Goal: Information Seeking & Learning: Learn about a topic

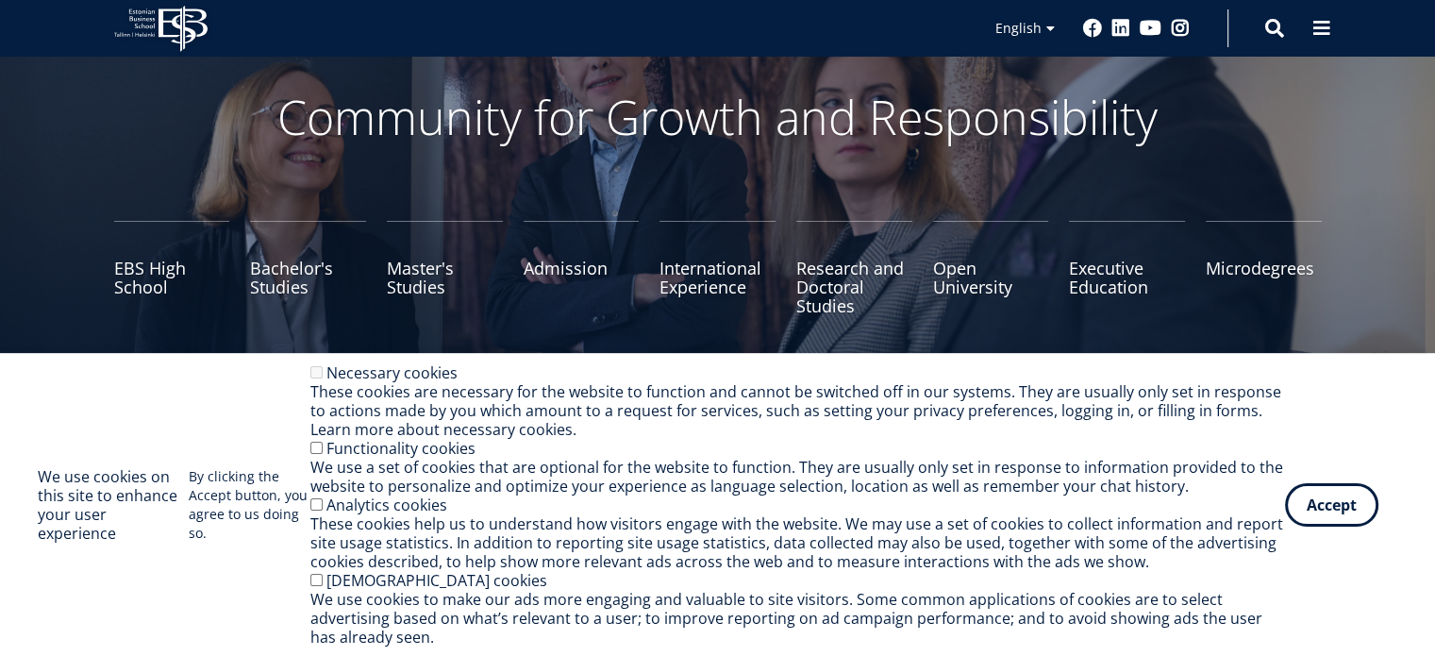
scroll to position [94, 0]
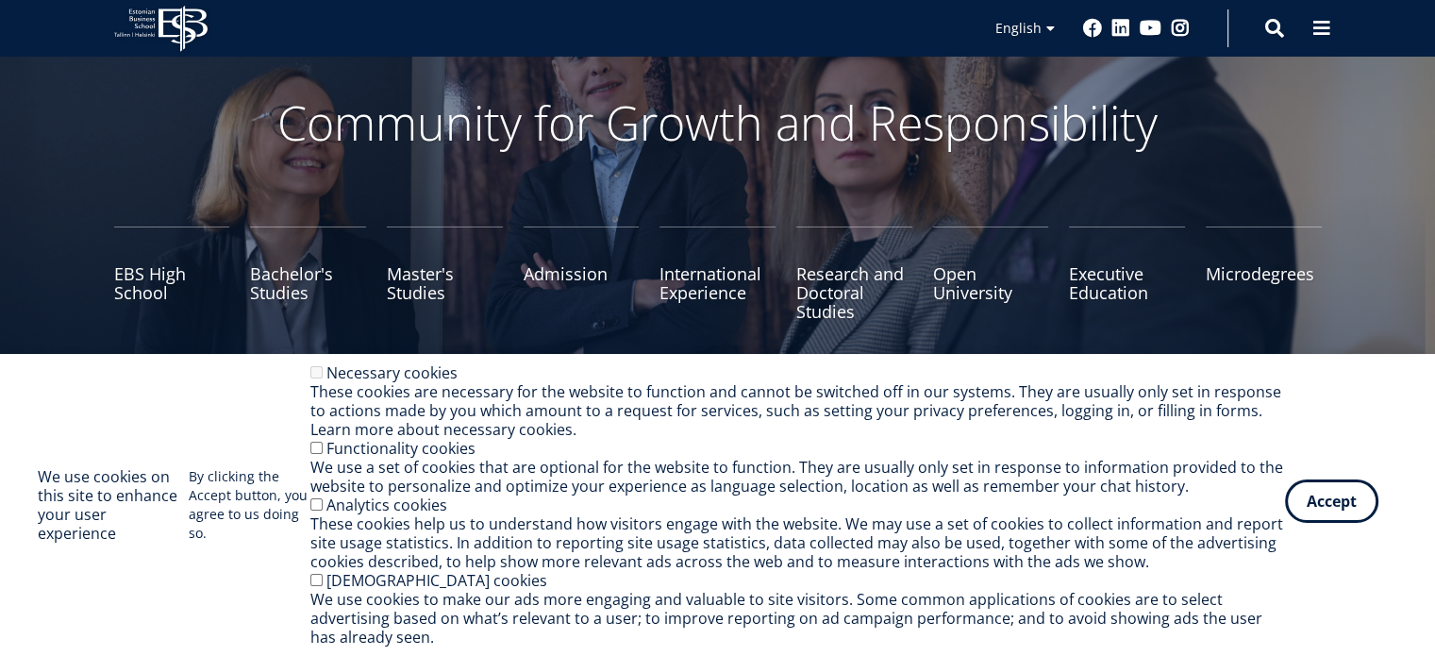
click at [1310, 495] on button "Accept" at bounding box center [1331, 500] width 93 height 43
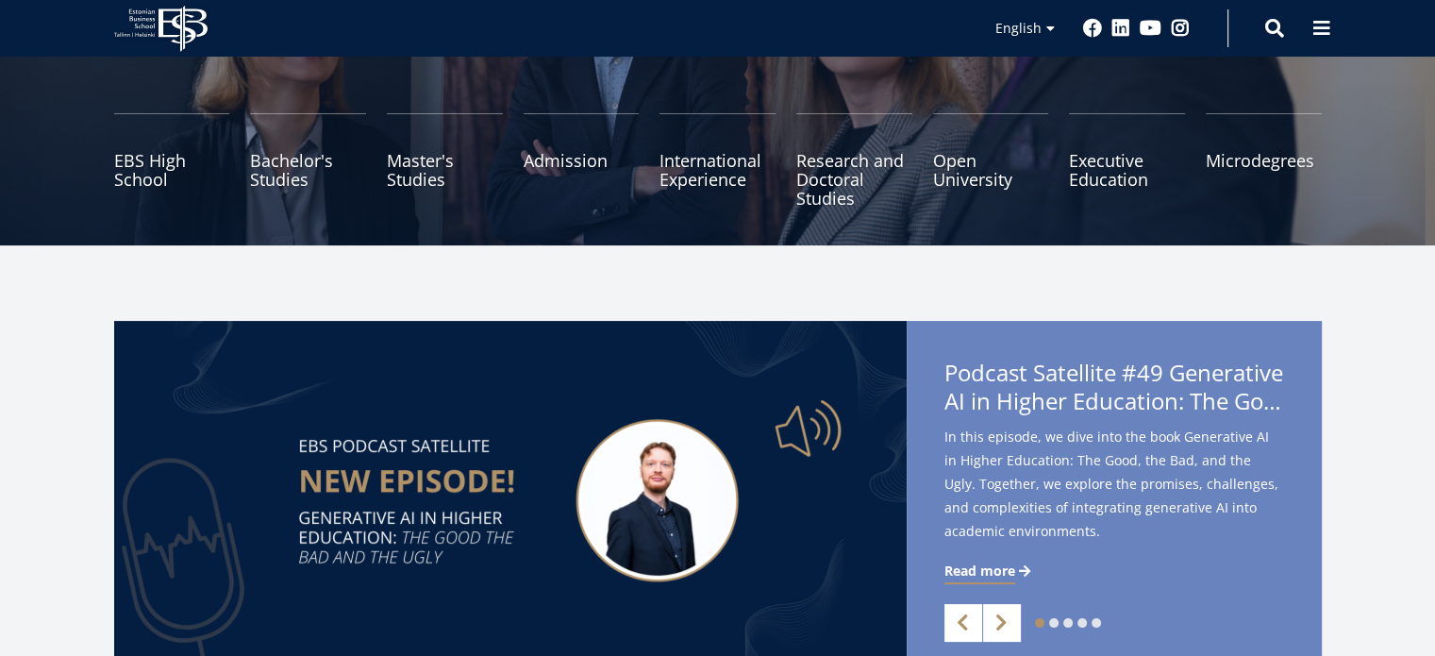
scroll to position [189, 0]
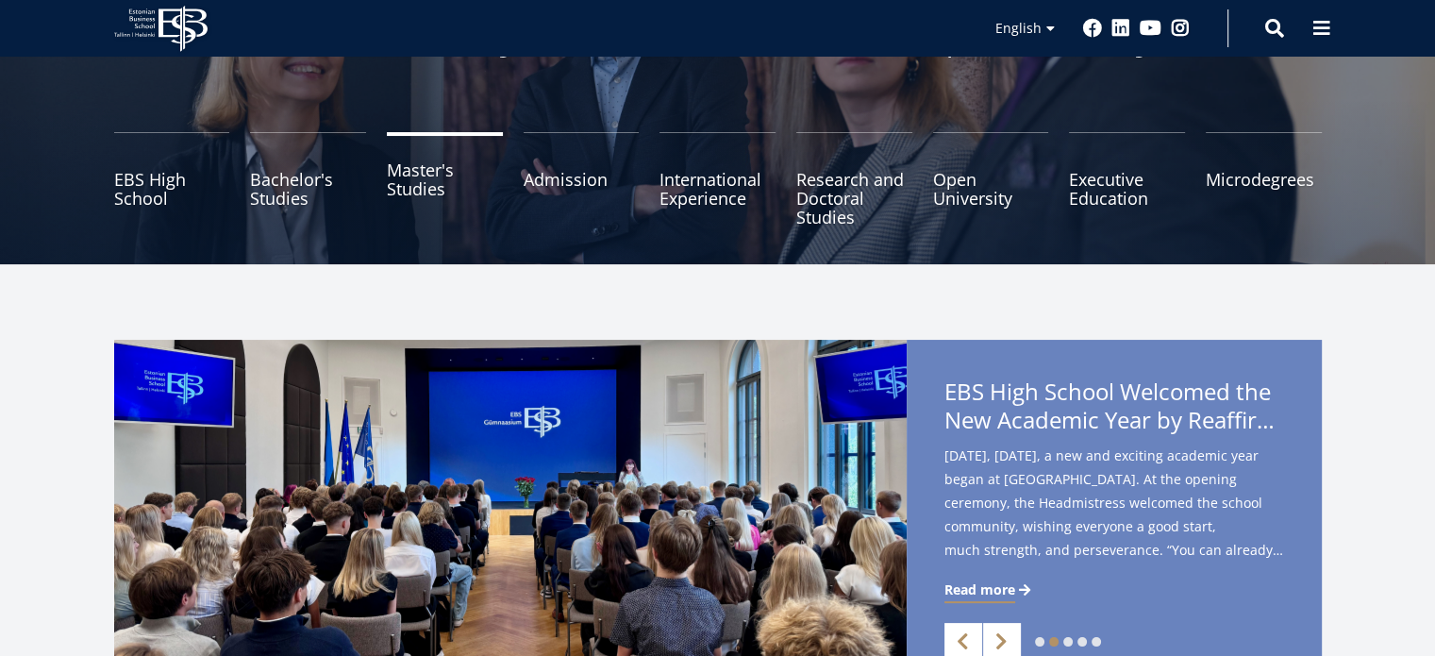
click at [445, 199] on link "Master's Studies" at bounding box center [445, 179] width 116 height 94
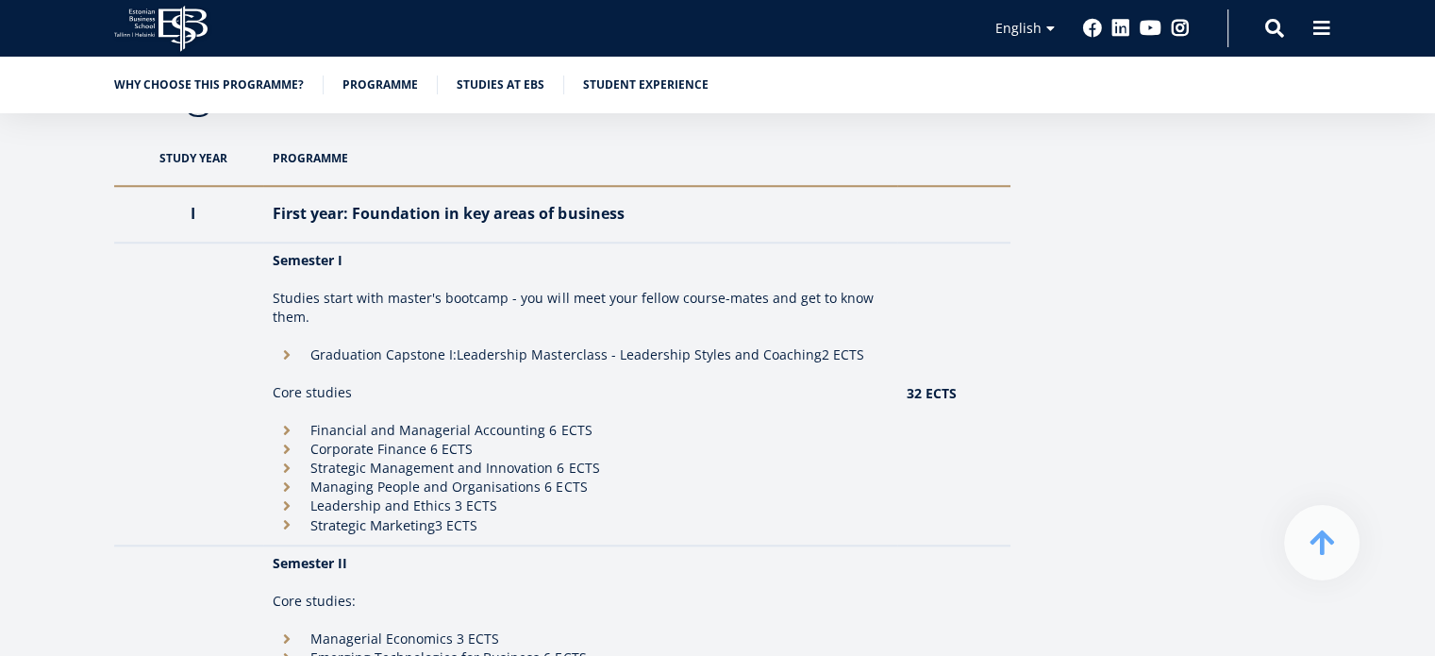
scroll to position [1698, 0]
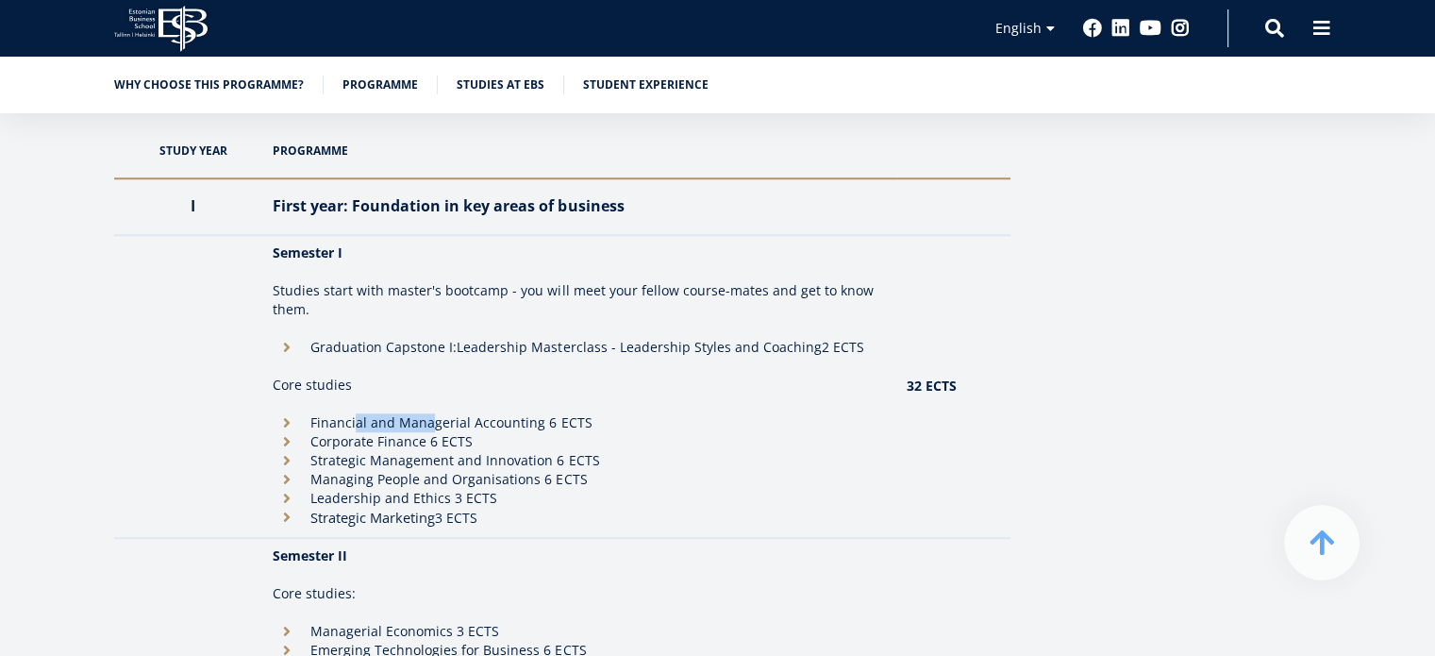
drag, startPoint x: 359, startPoint y: 414, endPoint x: 479, endPoint y: 422, distance: 121.0
click at [476, 422] on li "Financial and Managerial Accounting 6 ECTS" at bounding box center [580, 422] width 614 height 19
drag, startPoint x: 526, startPoint y: 426, endPoint x: 455, endPoint y: 428, distance: 71.8
click at [455, 428] on li "Financial and Managerial Accounting 6 ECTS" at bounding box center [580, 422] width 614 height 19
drag, startPoint x: 333, startPoint y: 460, endPoint x: 439, endPoint y: 461, distance: 105.7
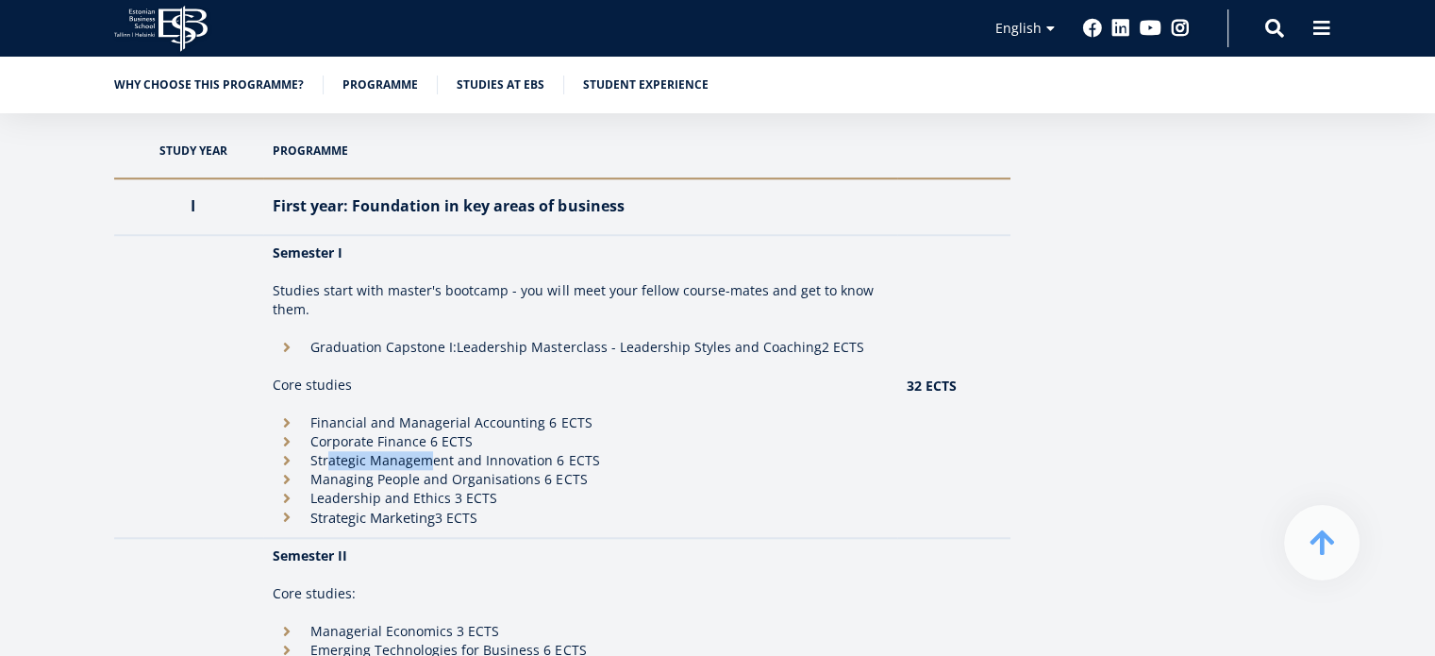
click at [430, 460] on li "Strategic Management and Innovation 6 ECTS" at bounding box center [580, 460] width 614 height 19
drag, startPoint x: 532, startPoint y: 463, endPoint x: 389, endPoint y: 463, distance: 143.4
click at [389, 463] on li "Strategic Management and Innovation 6 ECTS" at bounding box center [580, 460] width 614 height 19
drag, startPoint x: 343, startPoint y: 485, endPoint x: 506, endPoint y: 488, distance: 162.3
click at [500, 488] on ul "Financial and Managerial Accounting 6 ECTS Corporate Finance 6 ECTS Strategic M…" at bounding box center [580, 470] width 614 height 114
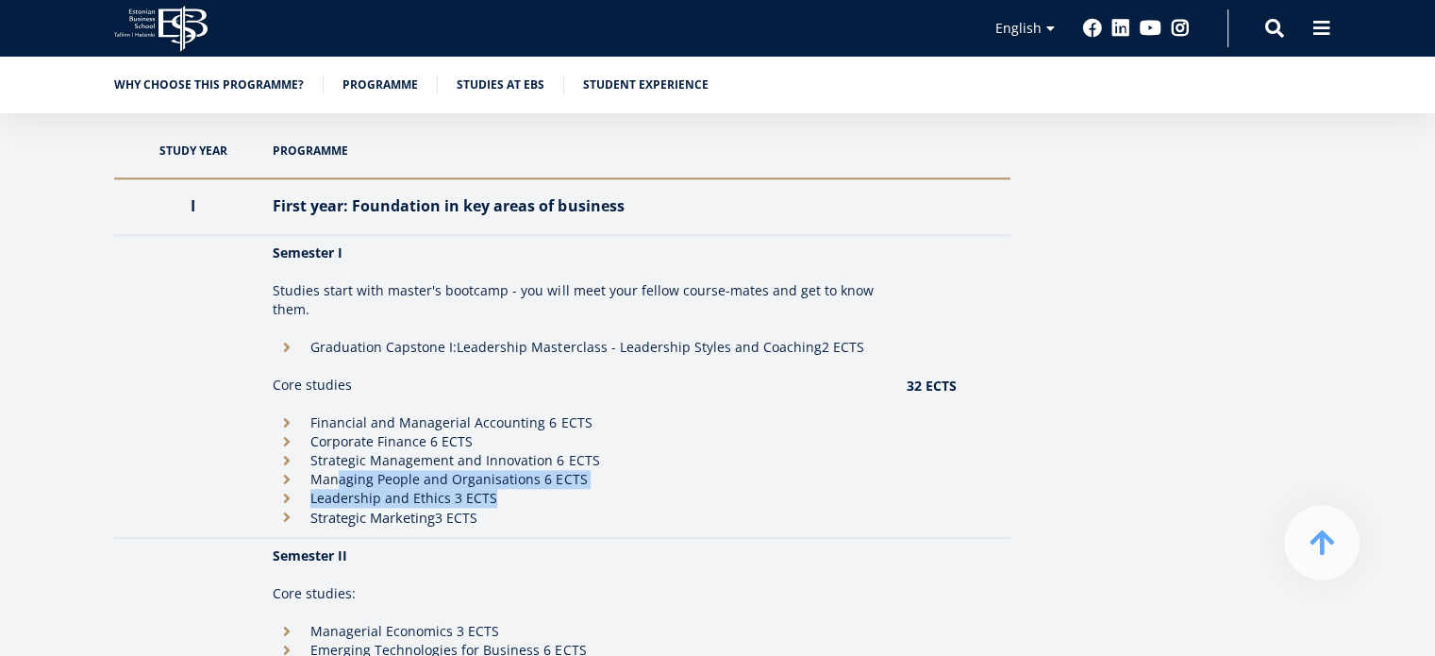
click at [510, 489] on li "Leadership and Ethics 3 ECTS" at bounding box center [580, 498] width 614 height 19
drag, startPoint x: 403, startPoint y: 495, endPoint x: 390, endPoint y: 498, distance: 13.5
click at [393, 498] on li "Leadership and Ethics 3 ECTS" at bounding box center [580, 498] width 614 height 19
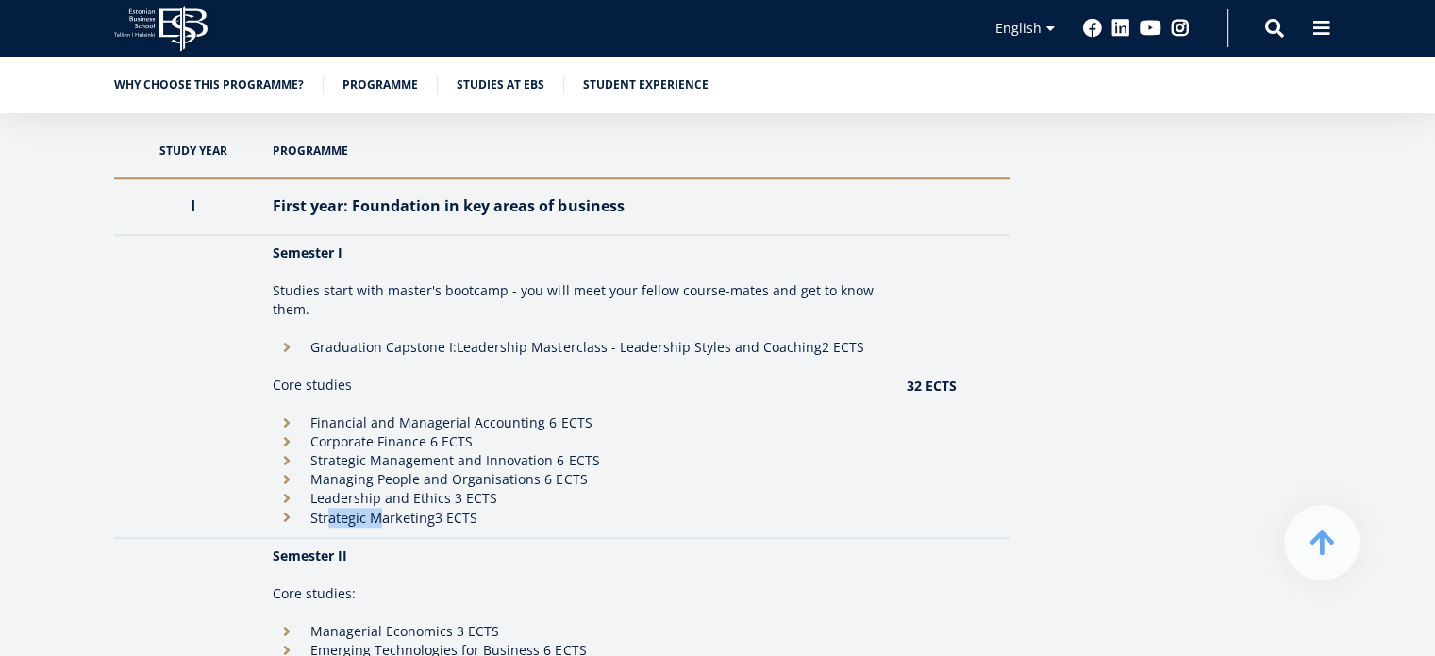
drag, startPoint x: 336, startPoint y: 515, endPoint x: 400, endPoint y: 513, distance: 64.2
click at [388, 513] on span "Strategic Marketing" at bounding box center [372, 517] width 125 height 19
drag, startPoint x: 414, startPoint y: 514, endPoint x: 392, endPoint y: 519, distance: 23.1
click at [392, 519] on span "Strategic Marketing" at bounding box center [372, 517] width 125 height 19
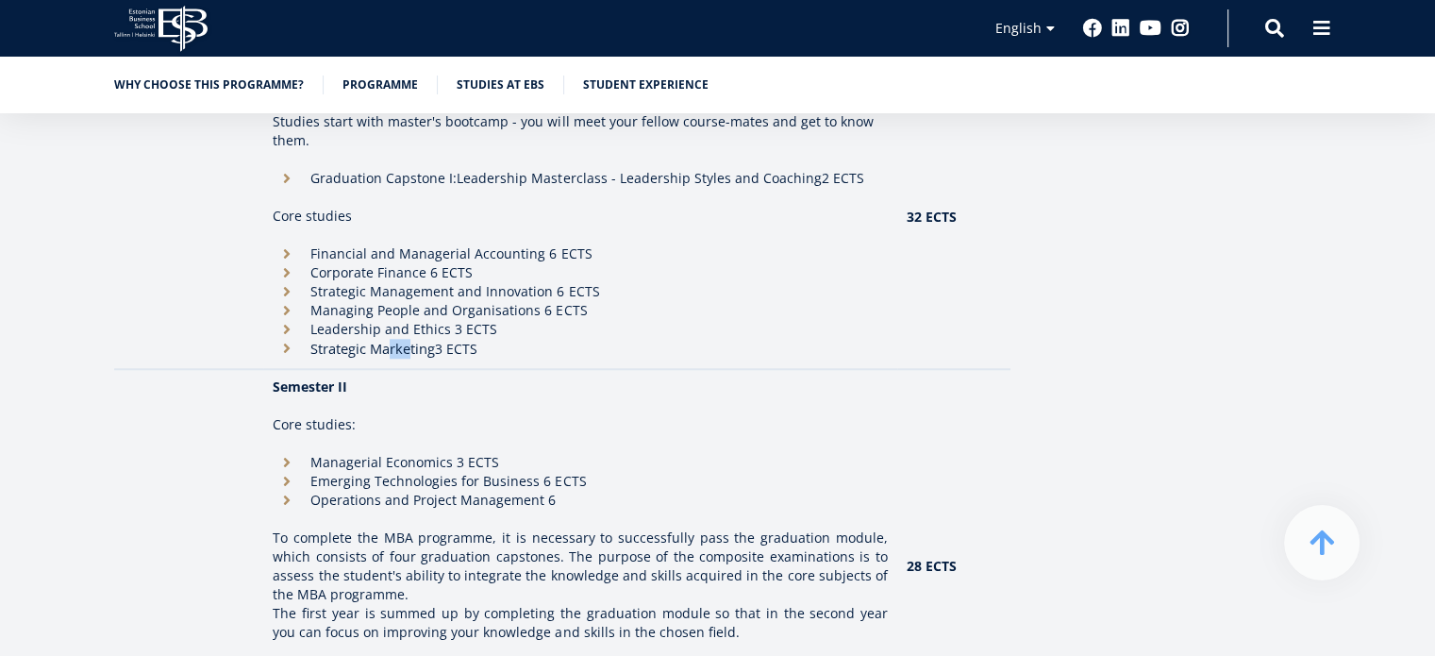
scroll to position [1887, 0]
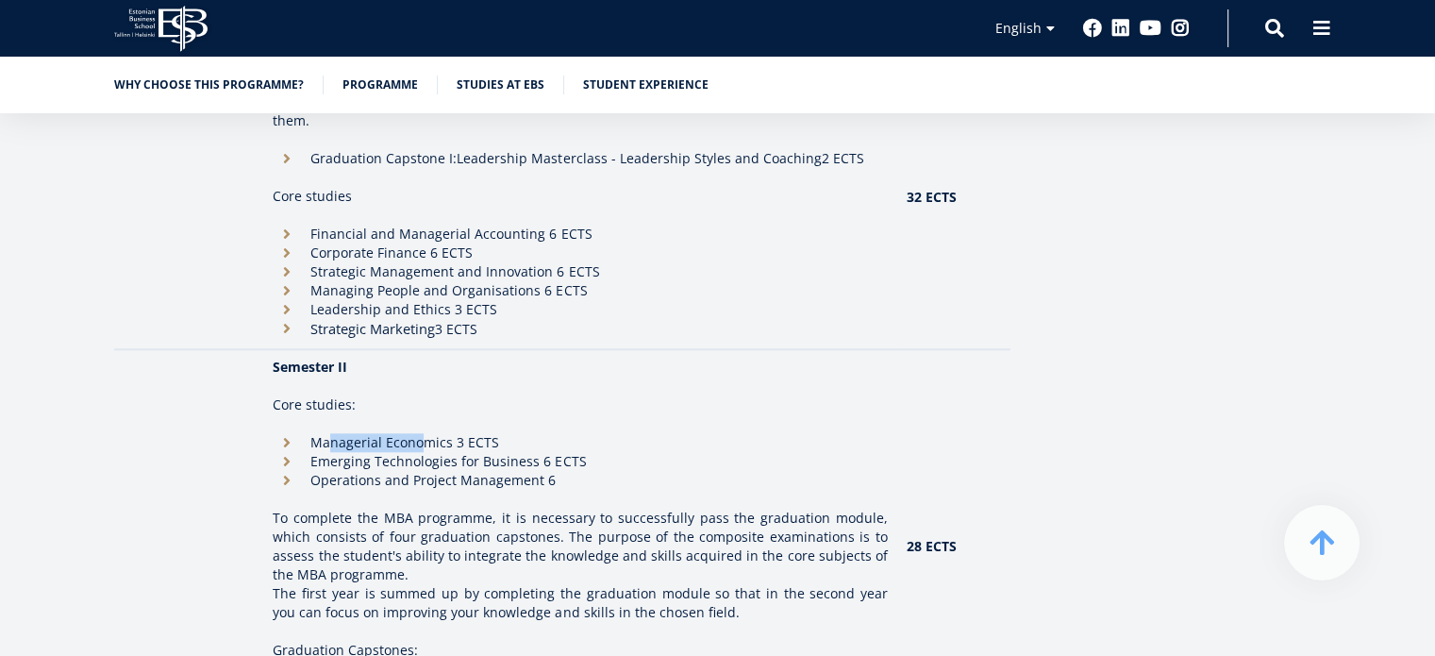
drag, startPoint x: 333, startPoint y: 437, endPoint x: 430, endPoint y: 444, distance: 97.5
click at [430, 444] on li "Managerial Economics 3 ECTS" at bounding box center [580, 442] width 614 height 19
drag, startPoint x: 516, startPoint y: 460, endPoint x: 352, endPoint y: 462, distance: 164.2
click at [352, 462] on li "Emerging Technologies for Business 6 ECTS" at bounding box center [580, 461] width 614 height 19
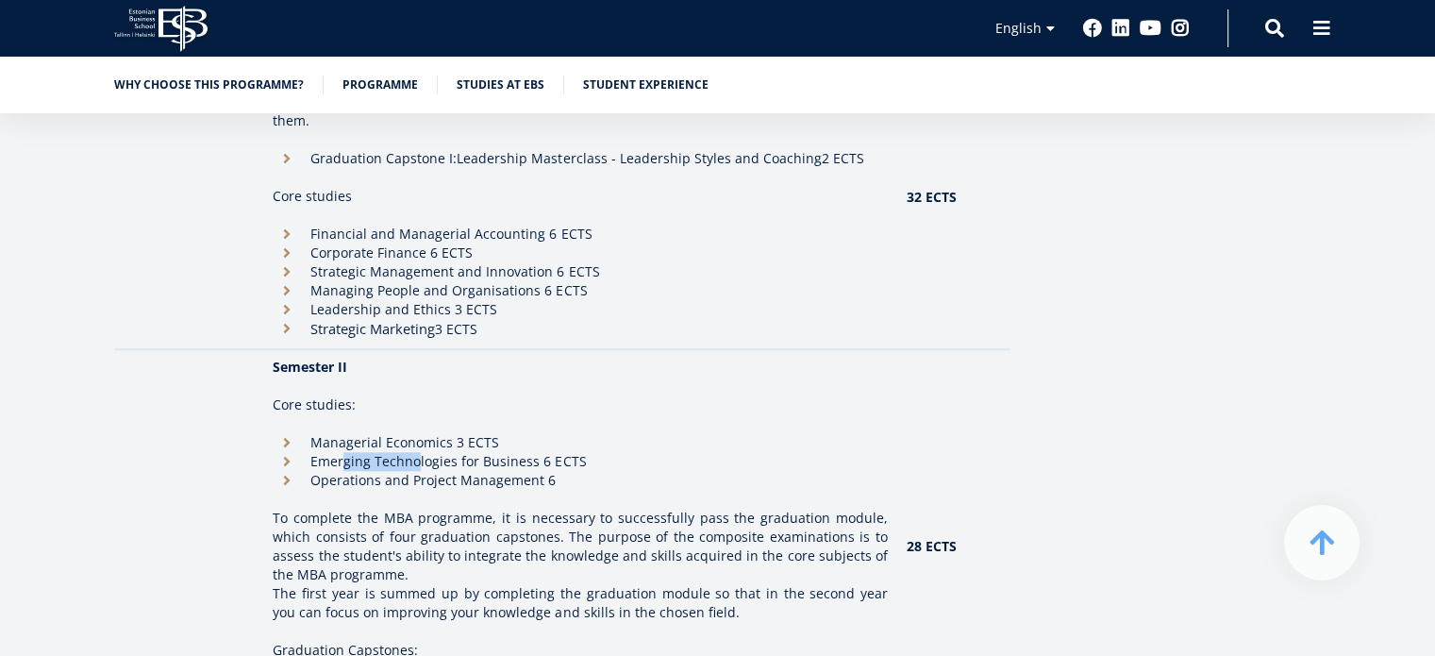
drag, startPoint x: 347, startPoint y: 462, endPoint x: 488, endPoint y: 463, distance: 140.6
click at [430, 462] on li "Emerging Technologies for Business 6 ECTS" at bounding box center [580, 461] width 614 height 19
drag, startPoint x: 443, startPoint y: 484, endPoint x: 384, endPoint y: 482, distance: 59.5
click at [385, 482] on li "Operations and Project Management 6" at bounding box center [580, 480] width 614 height 19
click at [384, 482] on li "Operations and Project Management 6" at bounding box center [580, 480] width 614 height 19
